Goal: Information Seeking & Learning: Learn about a topic

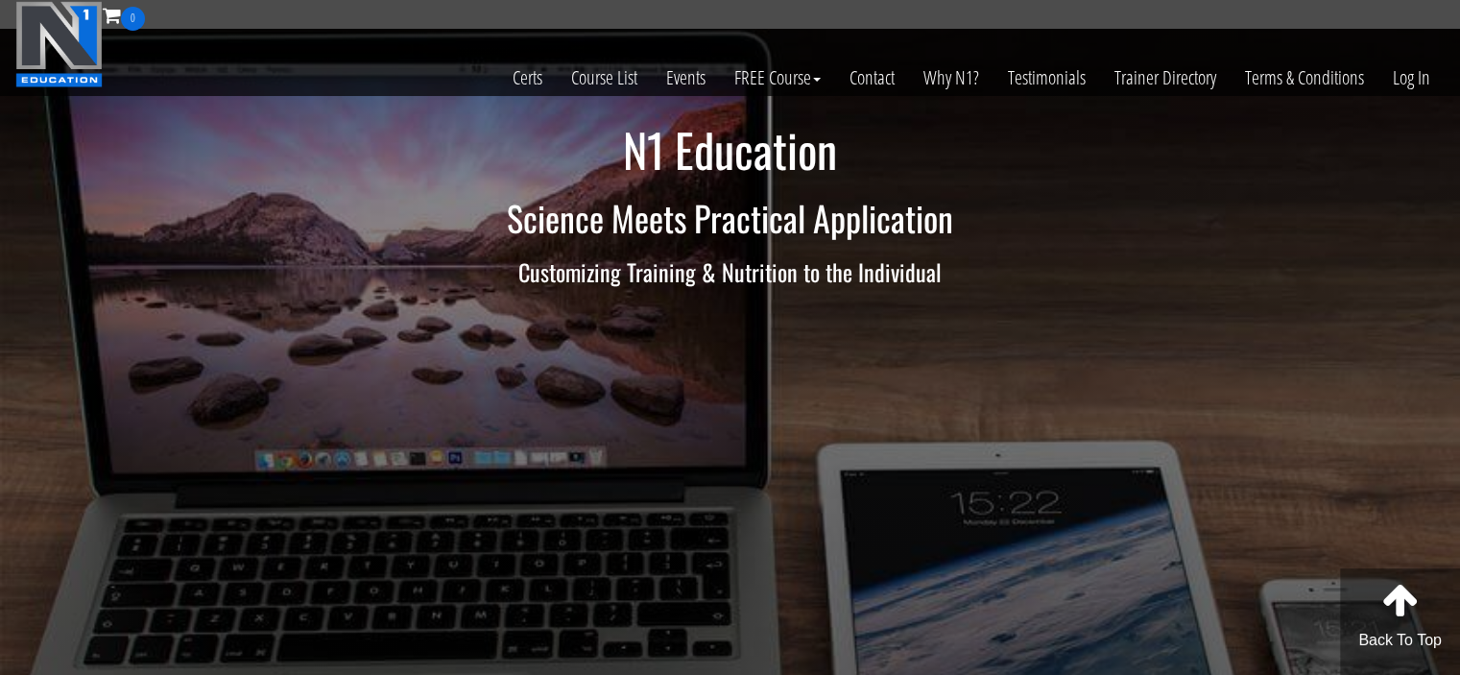
click at [1262, 242] on div "N1 Education Science Meets Practical Application Customizing Training & Nutriti…" at bounding box center [731, 216] width 1152 height 183
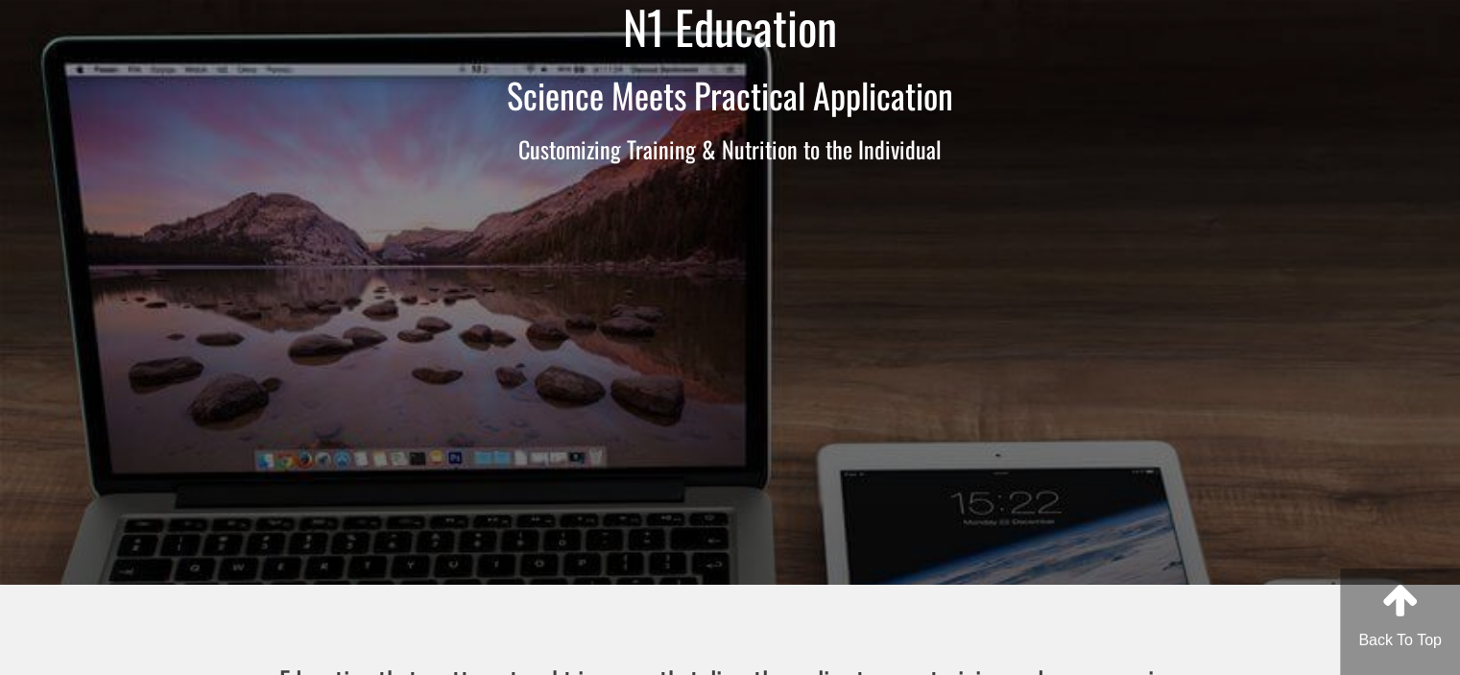
scroll to position [3, 0]
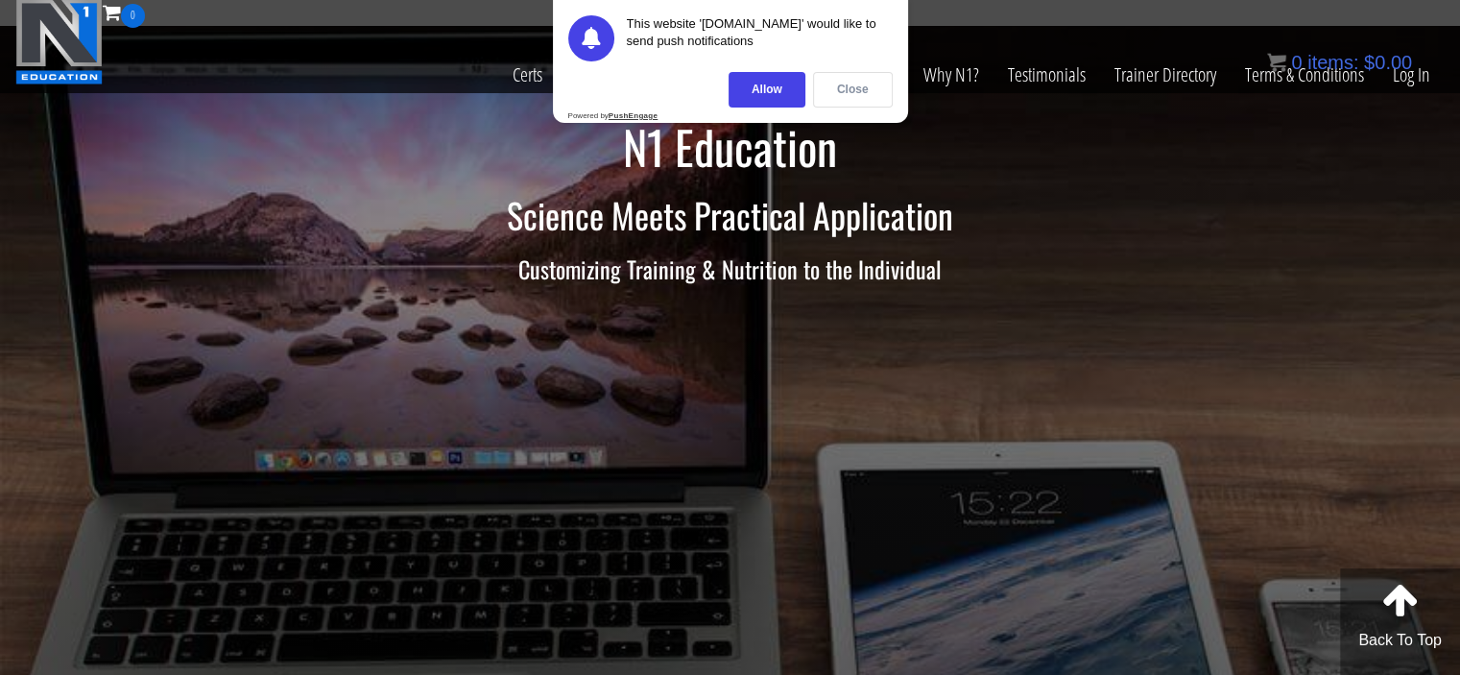
click at [852, 91] on div "Close" at bounding box center [853, 90] width 80 height 36
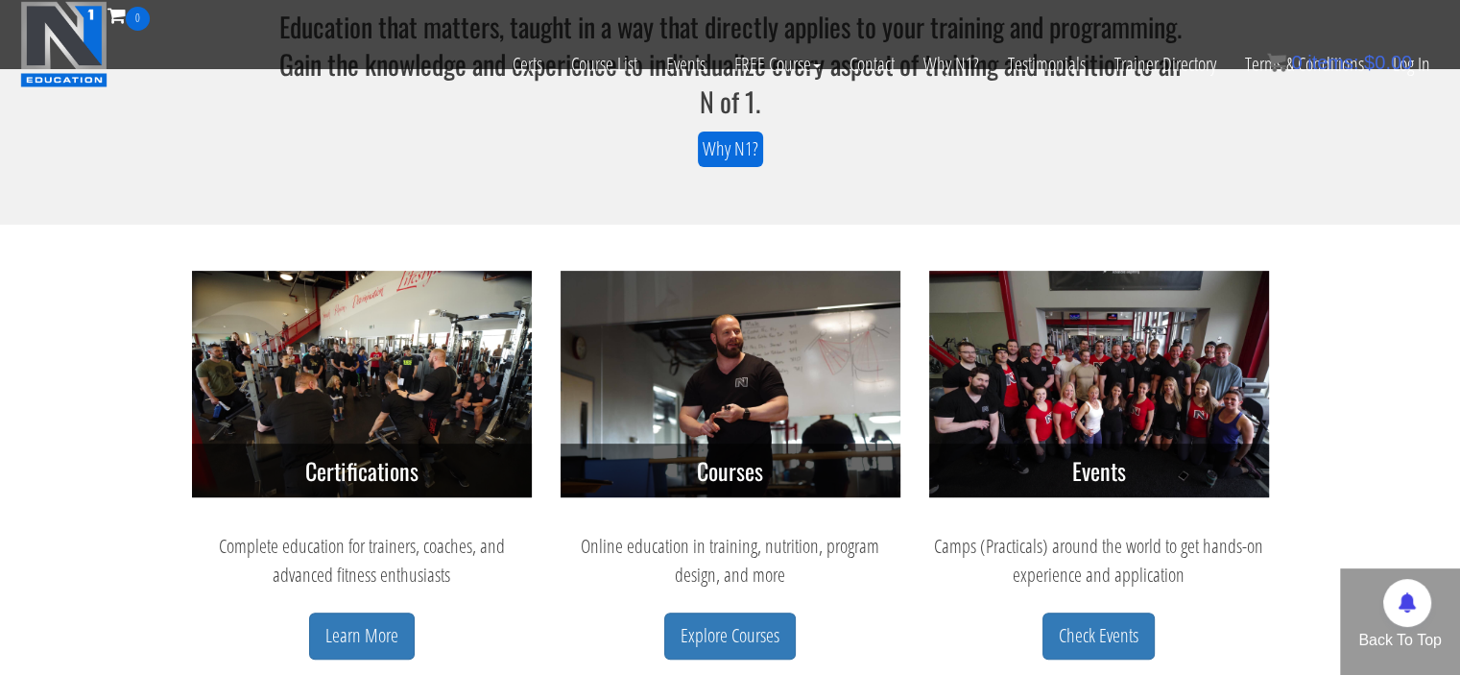
scroll to position [771, 0]
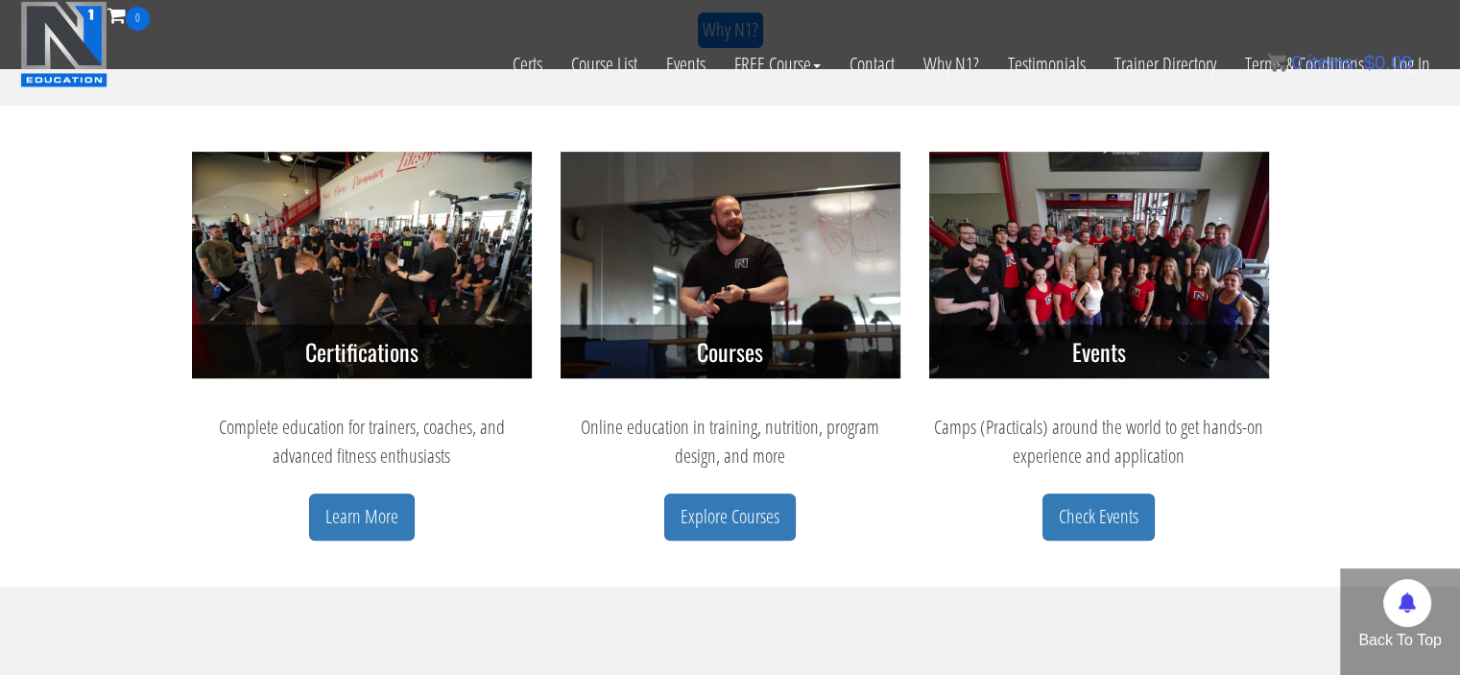
click at [731, 306] on img at bounding box center [730, 265] width 340 height 226
click at [732, 510] on link "Explore Courses" at bounding box center [729, 516] width 131 height 47
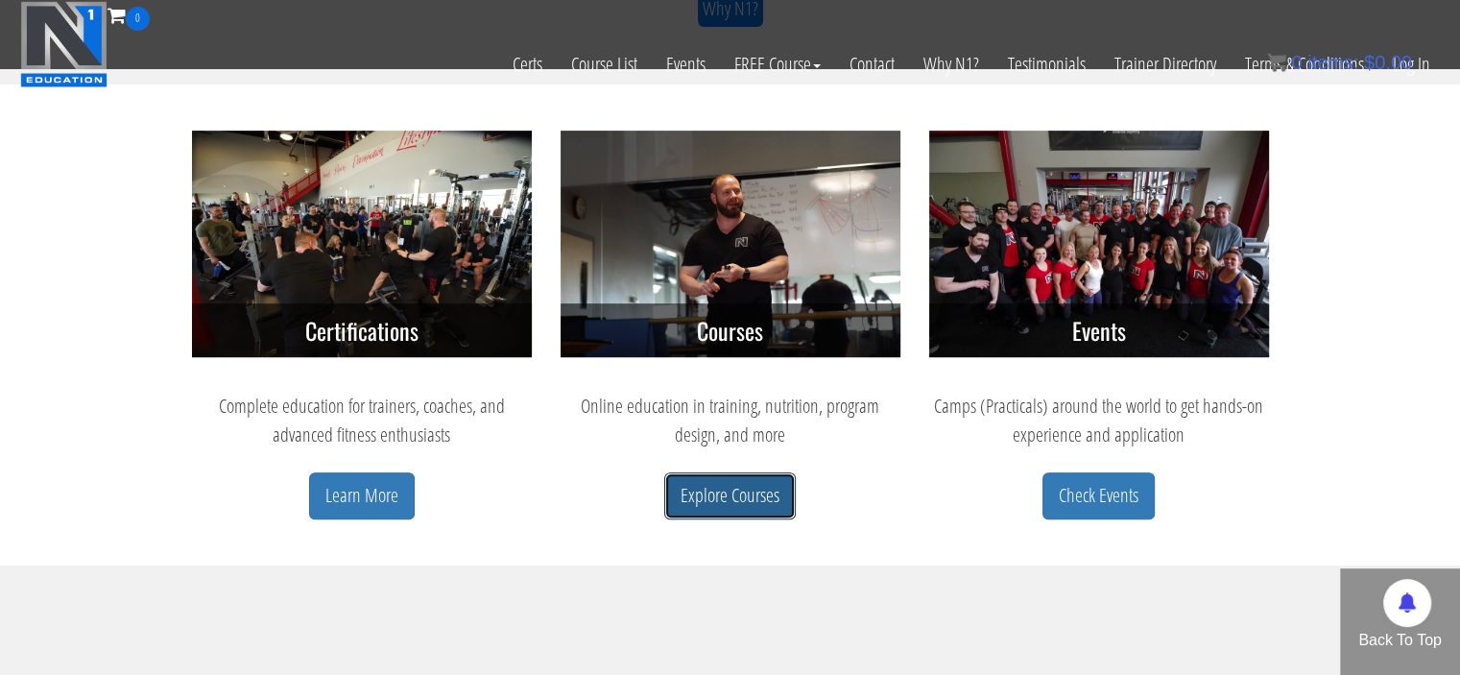
scroll to position [864, 0]
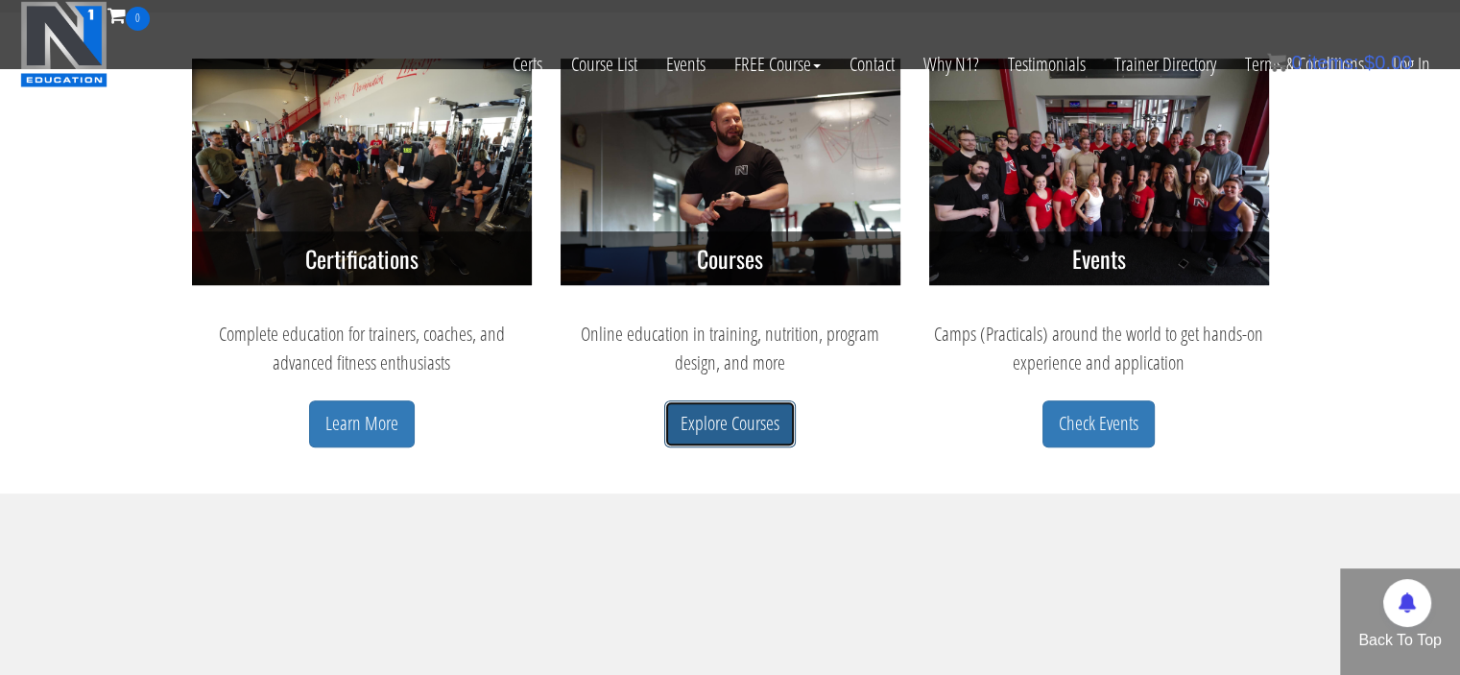
click at [732, 420] on link "Explore Courses" at bounding box center [729, 423] width 131 height 47
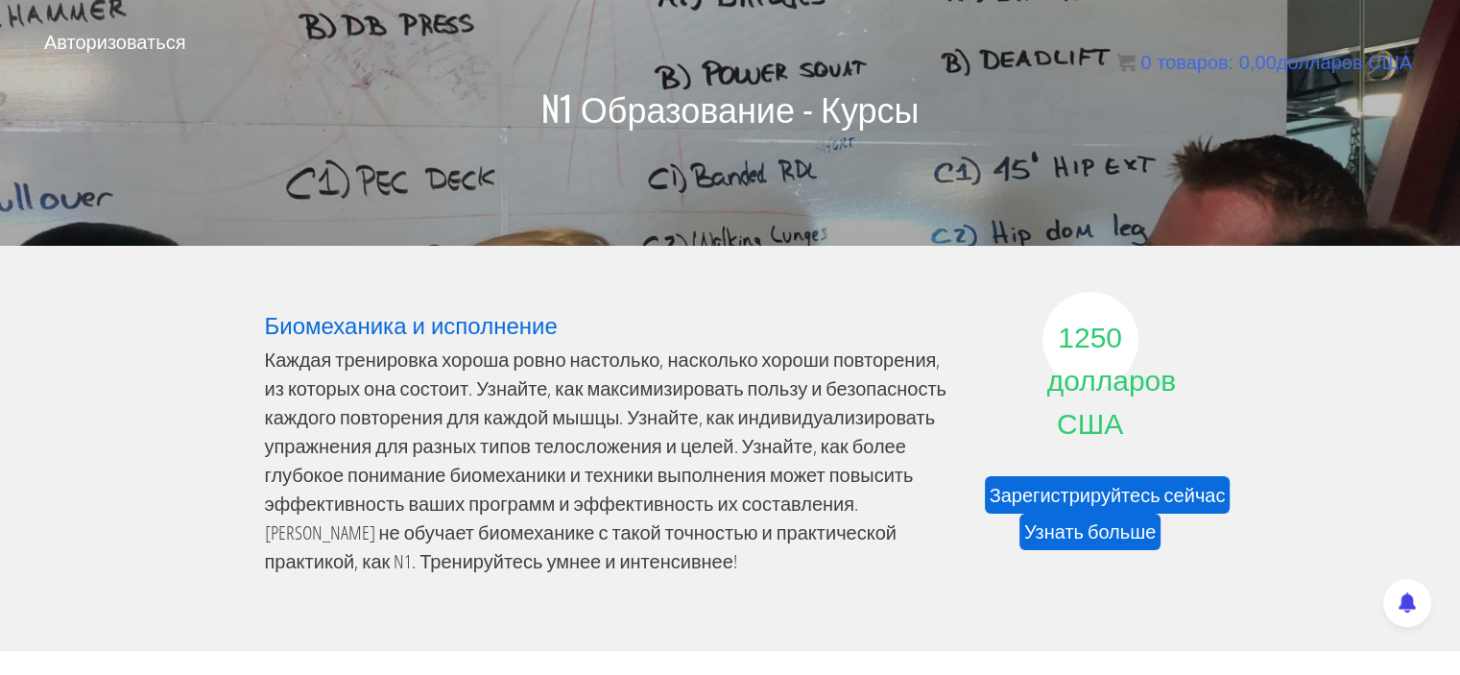
scroll to position [192, 0]
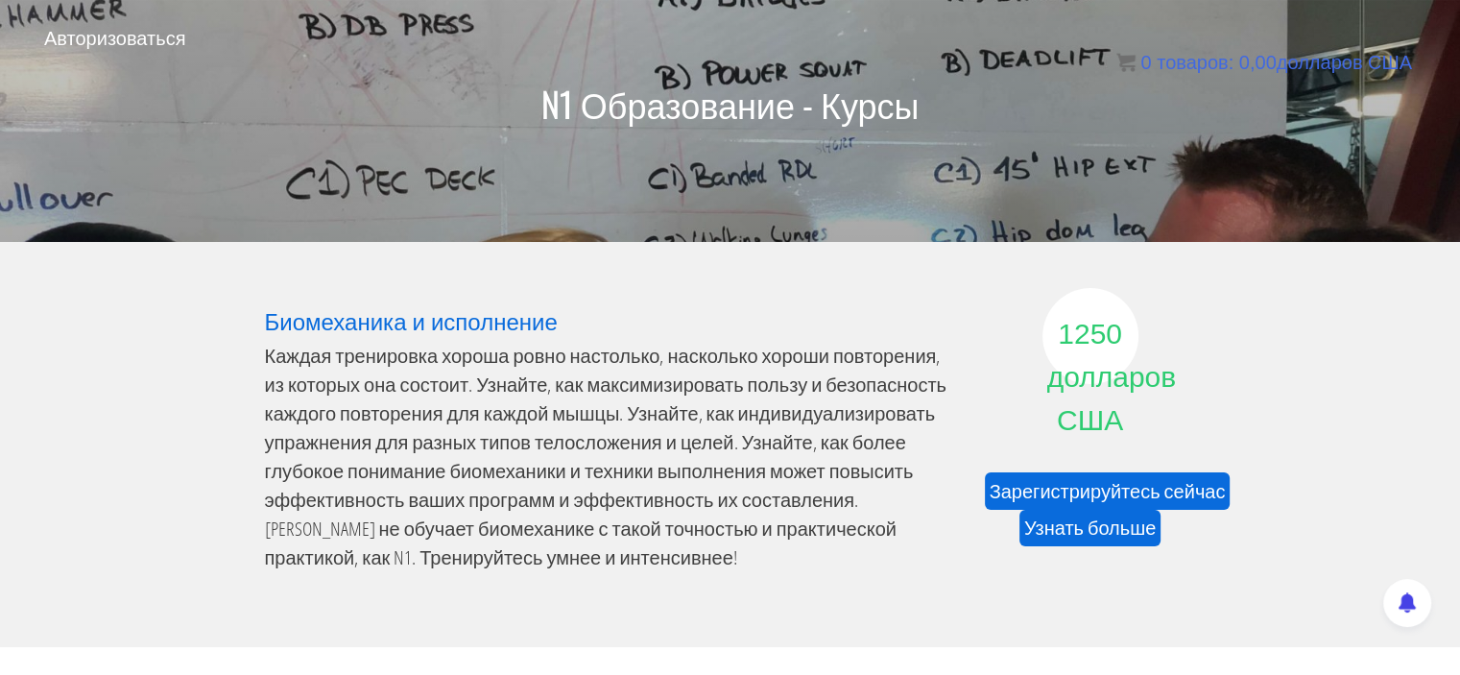
click at [27, 352] on section "Биомеханика и исполнение 1250 долларов США Зарегистрируйтесь сейчас Узнать боль…" at bounding box center [730, 444] width 1460 height 405
